Goal: Task Accomplishment & Management: Use online tool/utility

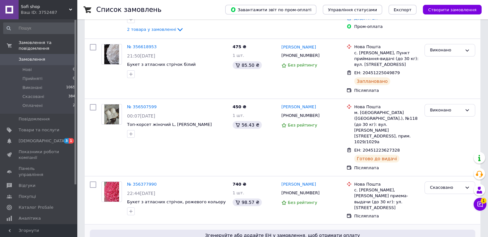
scroll to position [160, 0]
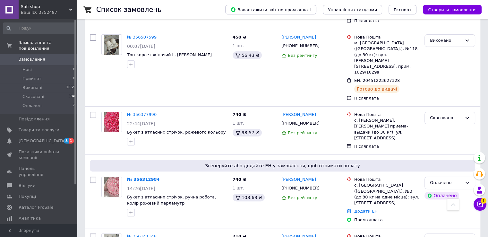
click at [136, 177] on link "№ 356312984" at bounding box center [143, 179] width 33 height 5
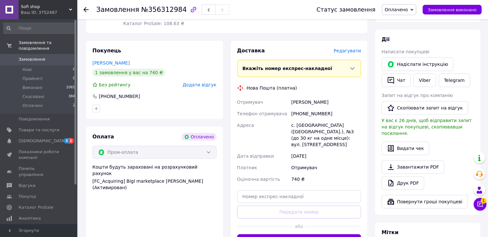
scroll to position [96, 0]
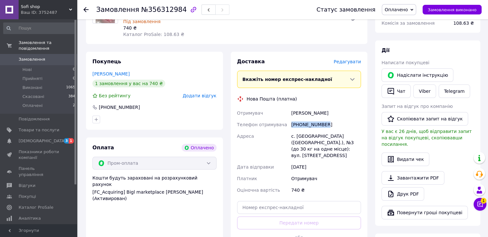
drag, startPoint x: 326, startPoint y: 120, endPoint x: 293, endPoint y: 119, distance: 33.0
click at [289, 121] on div "Отримувач [PERSON_NAME] Телефон отримувача [PHONE_NUMBER] Адреса с. [GEOGRAPHIC…" at bounding box center [299, 151] width 127 height 89
copy div "Телефон отримувача [PHONE_NUMBER]"
drag, startPoint x: 301, startPoint y: 107, endPoint x: 292, endPoint y: 109, distance: 9.6
click at [292, 109] on div "[PERSON_NAME]" at bounding box center [326, 113] width 72 height 12
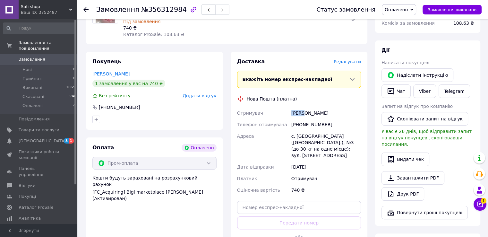
copy div "Сівак"
drag, startPoint x: 323, startPoint y: 106, endPoint x: 303, endPoint y: 108, distance: 19.7
click at [303, 108] on div "[PERSON_NAME]" at bounding box center [326, 113] width 72 height 12
copy div "[PERSON_NAME]"
drag, startPoint x: 320, startPoint y: 131, endPoint x: 299, endPoint y: 127, distance: 21.5
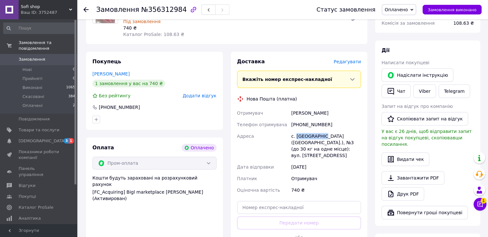
click at [296, 130] on div "с. [GEOGRAPHIC_DATA] ([GEOGRAPHIC_DATA].), №3 (до 30 кг на одне місце): вул. [S…" at bounding box center [326, 145] width 72 height 31
copy div "Білогородка"
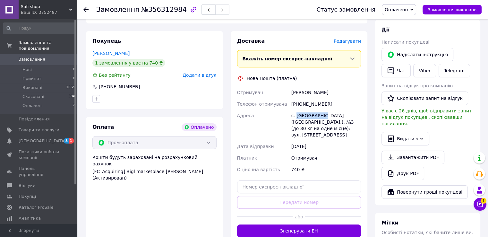
scroll to position [128, 0]
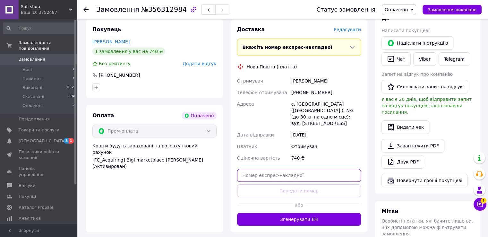
click at [261, 169] on input "text" at bounding box center [299, 175] width 124 height 13
paste input "20451225206524"
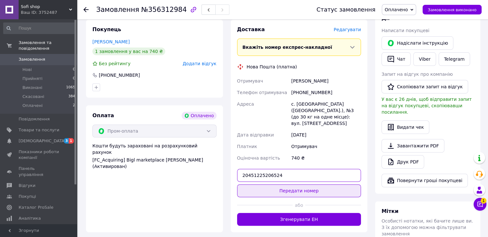
type input "20451225206524"
click at [284, 184] on button "Передати номер" at bounding box center [299, 190] width 124 height 13
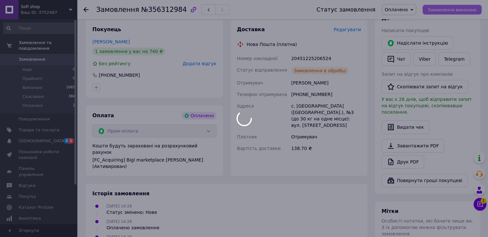
click at [455, 10] on div at bounding box center [244, 118] width 488 height 237
